Goal: Information Seeking & Learning: Learn about a topic

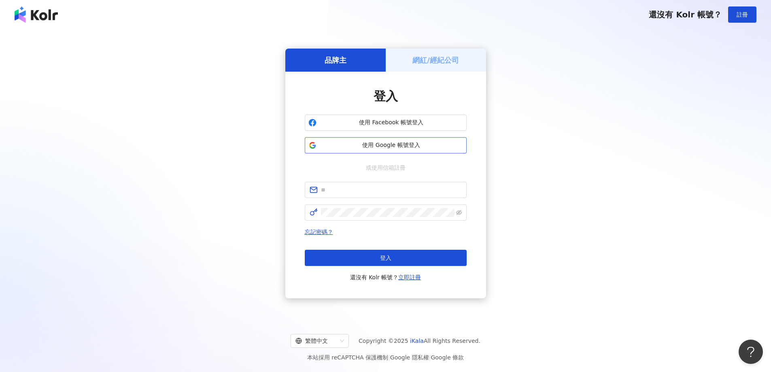
click at [393, 144] on span "使用 Google 帳號登入" at bounding box center [391, 145] width 143 height 8
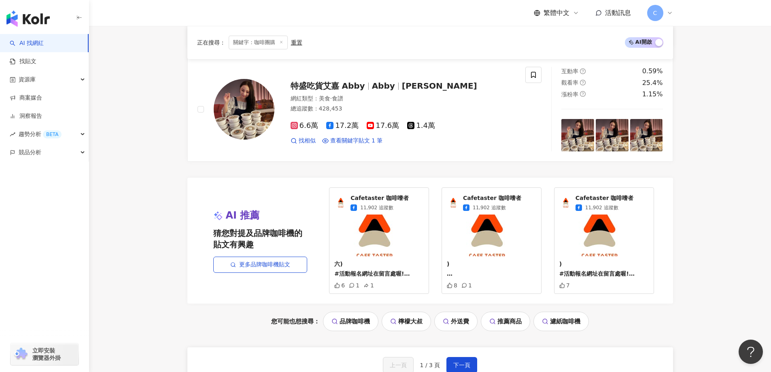
scroll to position [1681, 0]
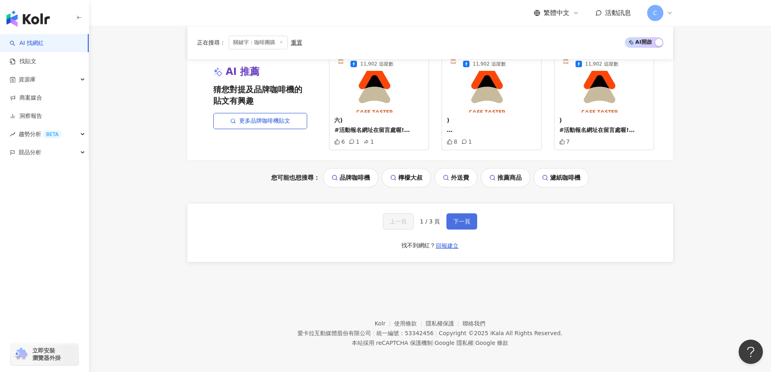
click at [465, 221] on span "下一頁" at bounding box center [461, 221] width 17 height 6
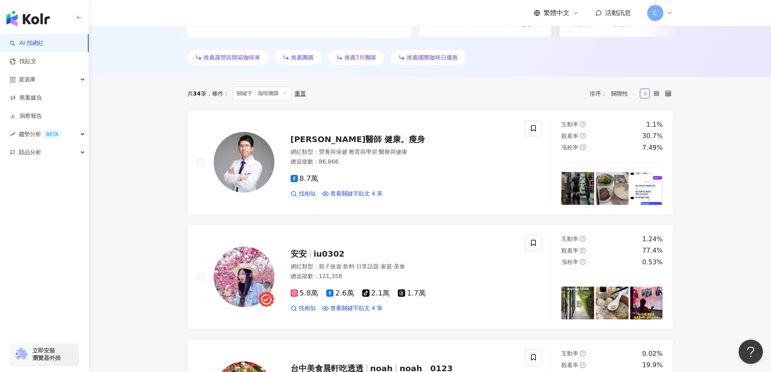
scroll to position [0, 0]
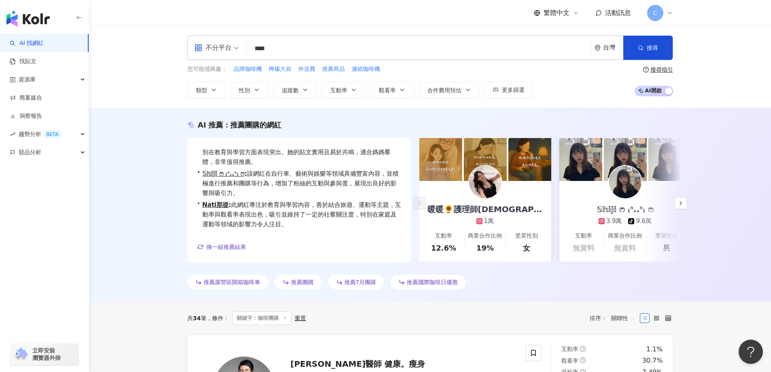
click at [309, 284] on span "推薦團購" at bounding box center [302, 282] width 23 height 6
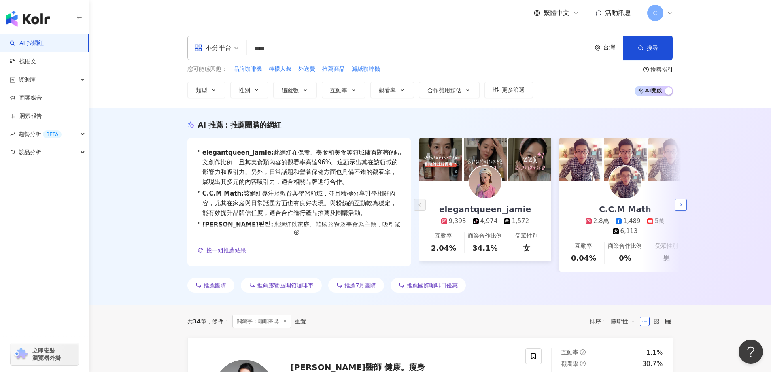
click at [681, 205] on icon "button" at bounding box center [680, 205] width 6 height 6
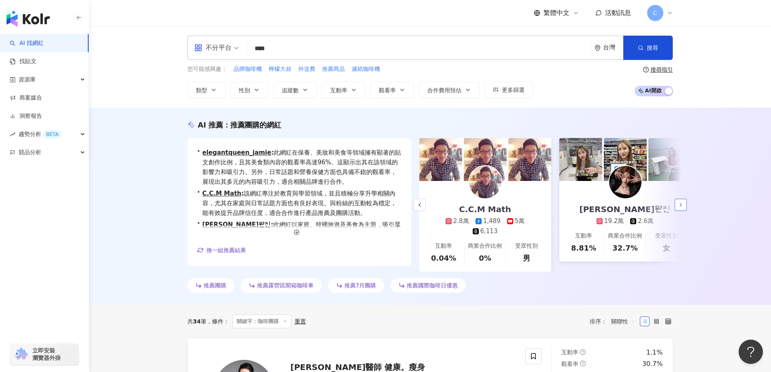
click at [681, 205] on icon "button" at bounding box center [680, 205] width 6 height 6
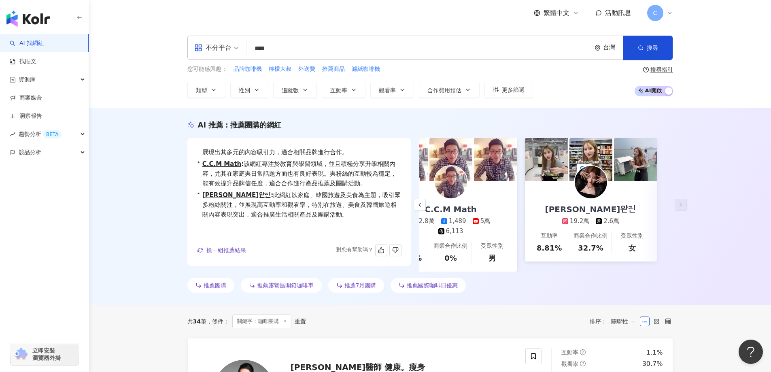
scroll to position [40, 0]
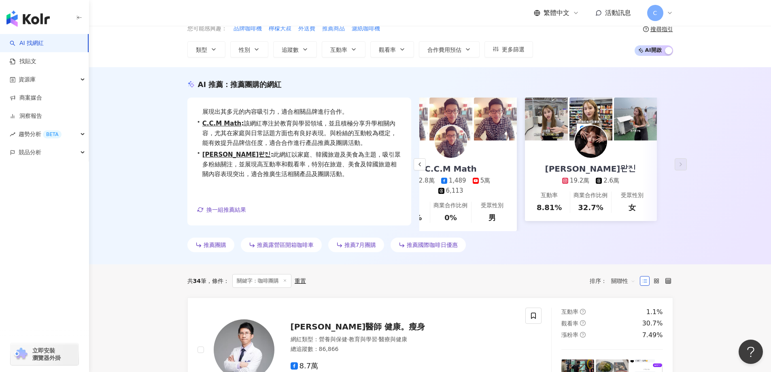
click at [445, 242] on span "推薦國際咖啡日優惠" at bounding box center [432, 245] width 51 height 6
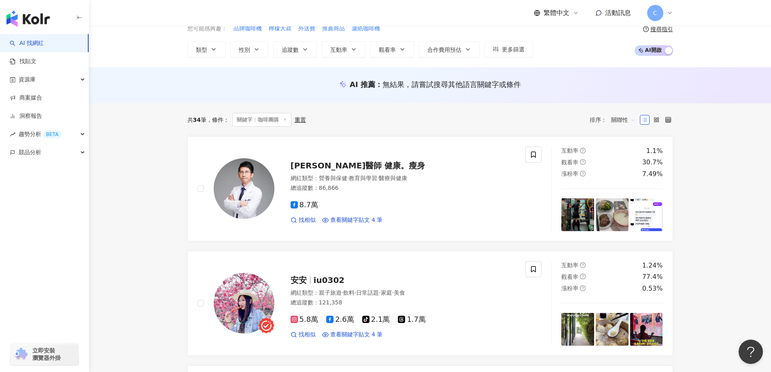
scroll to position [0, 0]
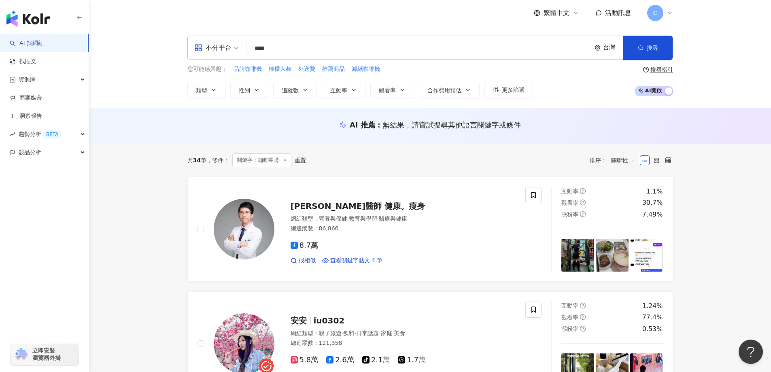
click at [264, 51] on input "****" at bounding box center [418, 48] width 337 height 15
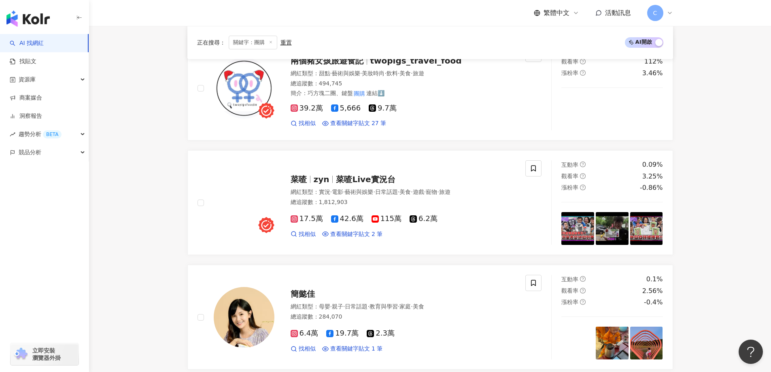
scroll to position [1376, 0]
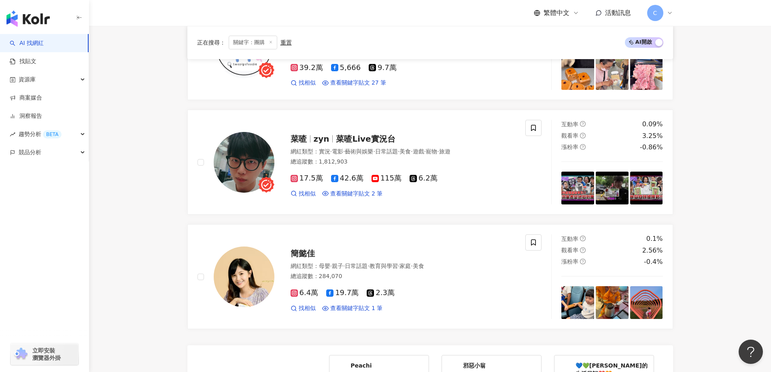
type input "**"
